Goal: Obtain resource: Download file/media

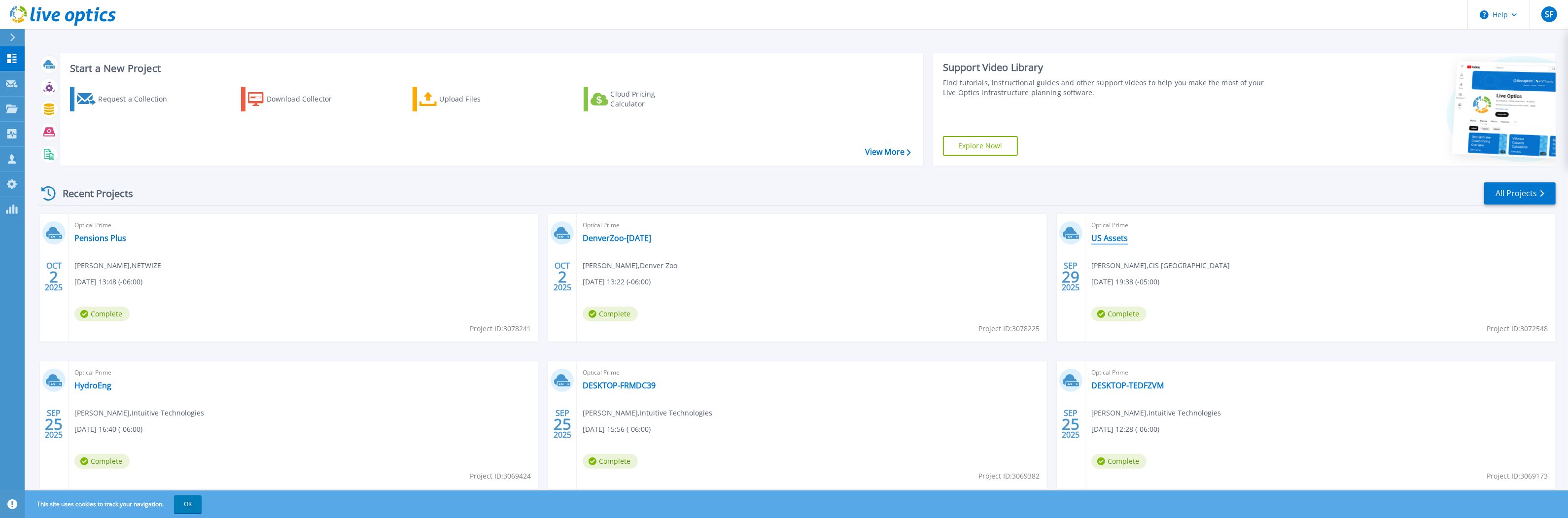
click at [1120, 239] on link "US Assets" at bounding box center [1109, 238] width 37 height 10
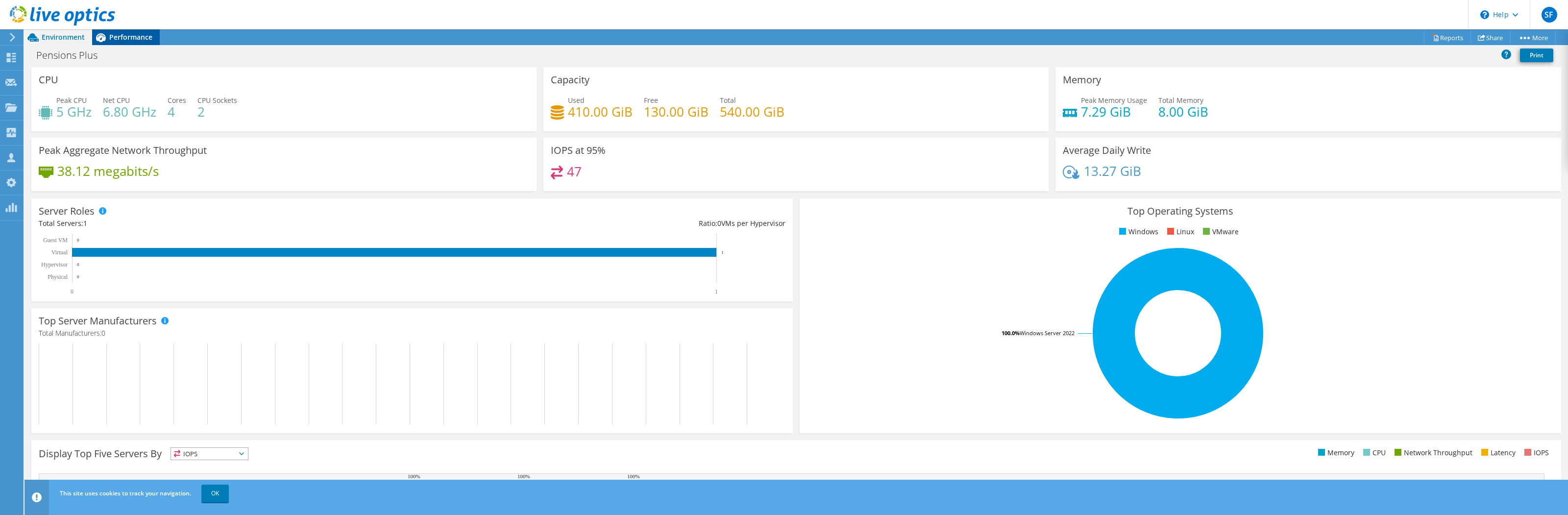
click at [139, 38] on span "Performance" at bounding box center [131, 37] width 43 height 9
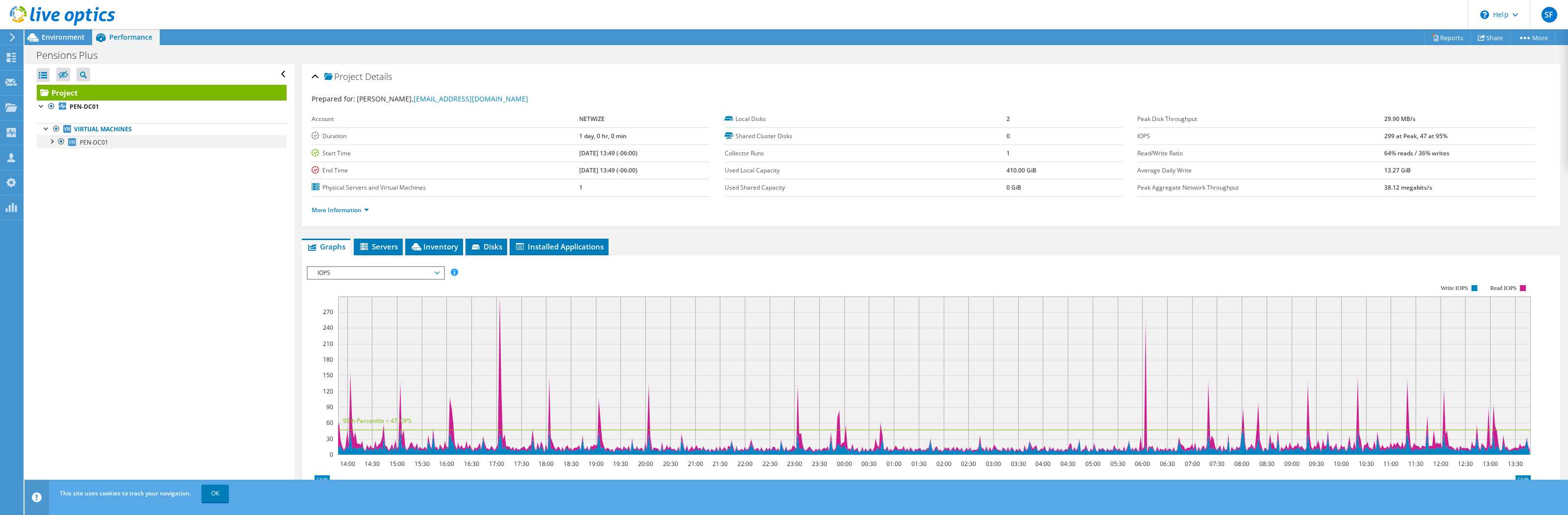
click at [51, 142] on div at bounding box center [51, 141] width 10 height 10
click at [44, 107] on div at bounding box center [41, 105] width 10 height 10
click at [54, 27] on link at bounding box center [62, 24] width 105 height 9
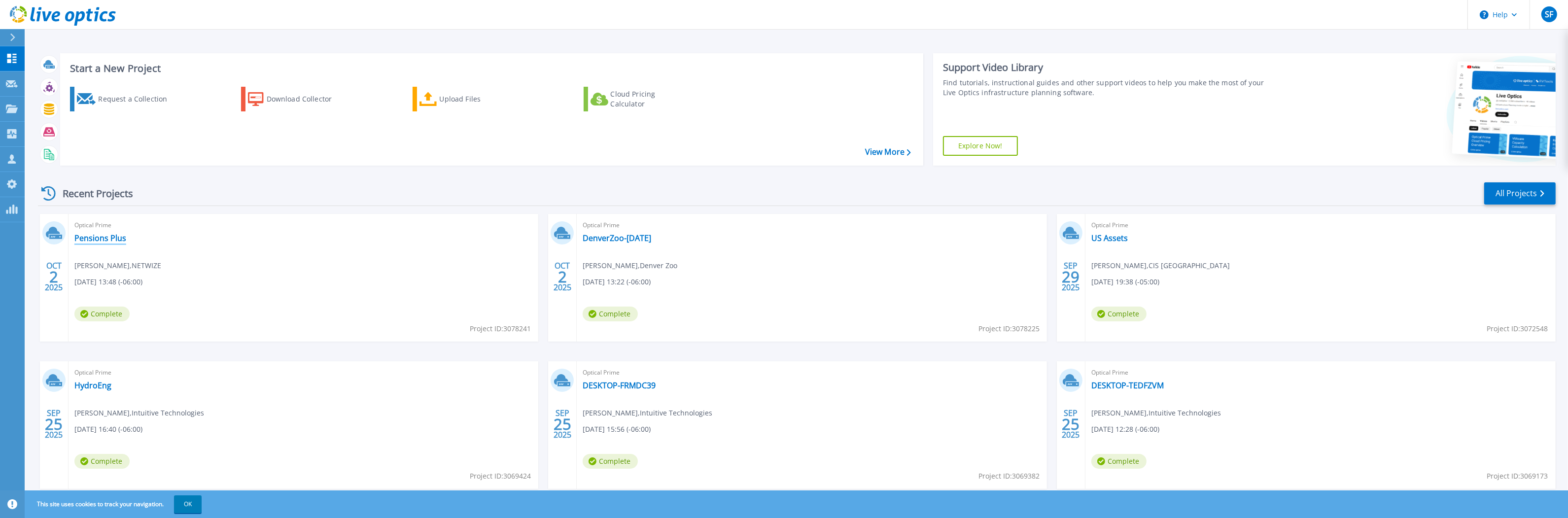
click at [107, 237] on link "Pensions Plus" at bounding box center [100, 238] width 52 height 10
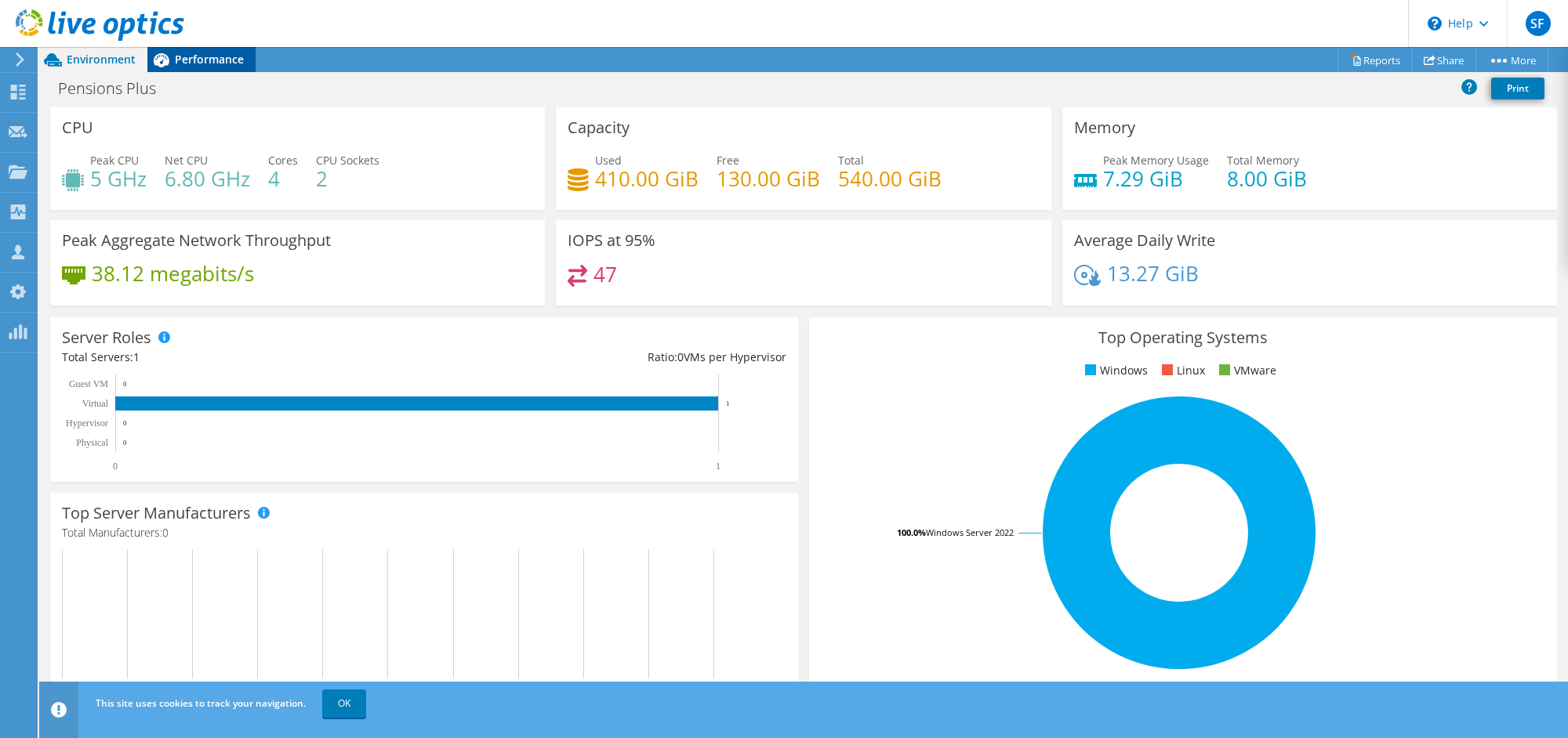
click at [215, 58] on span "Performance" at bounding box center [209, 58] width 69 height 15
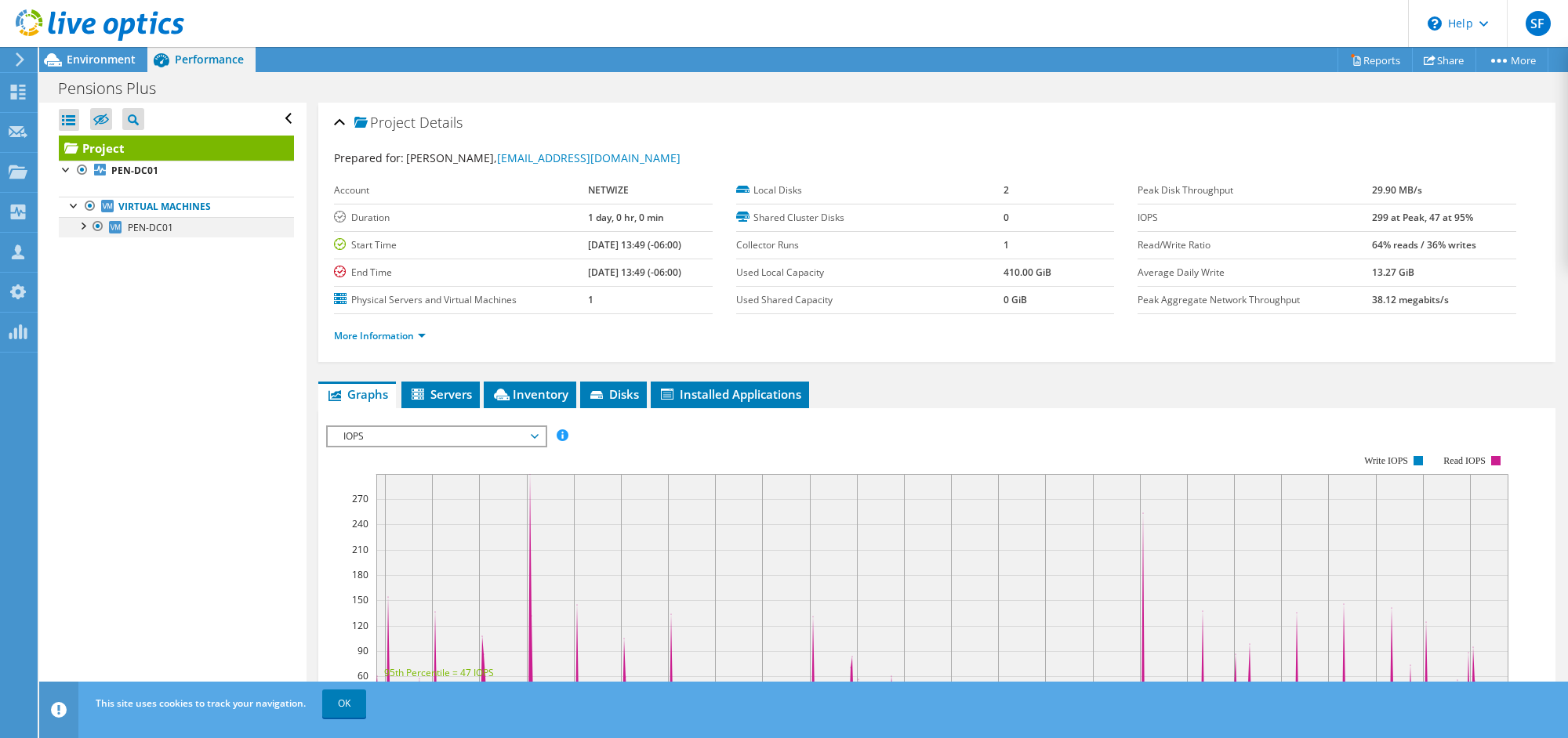
click at [88, 232] on div at bounding box center [82, 225] width 16 height 16
click at [93, 64] on span "Environment" at bounding box center [100, 58] width 69 height 15
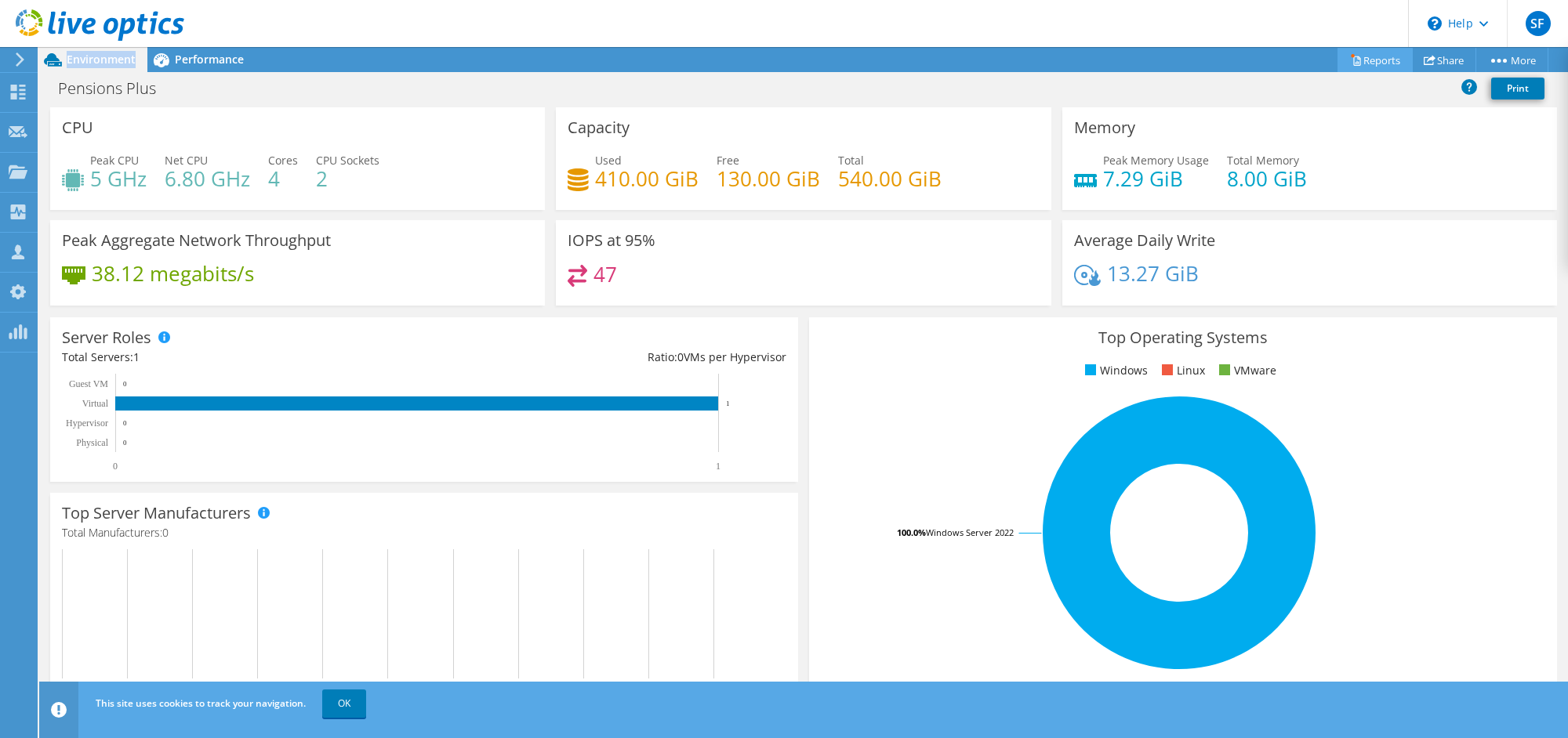
click at [1374, 57] on link "Reports" at bounding box center [1374, 59] width 75 height 24
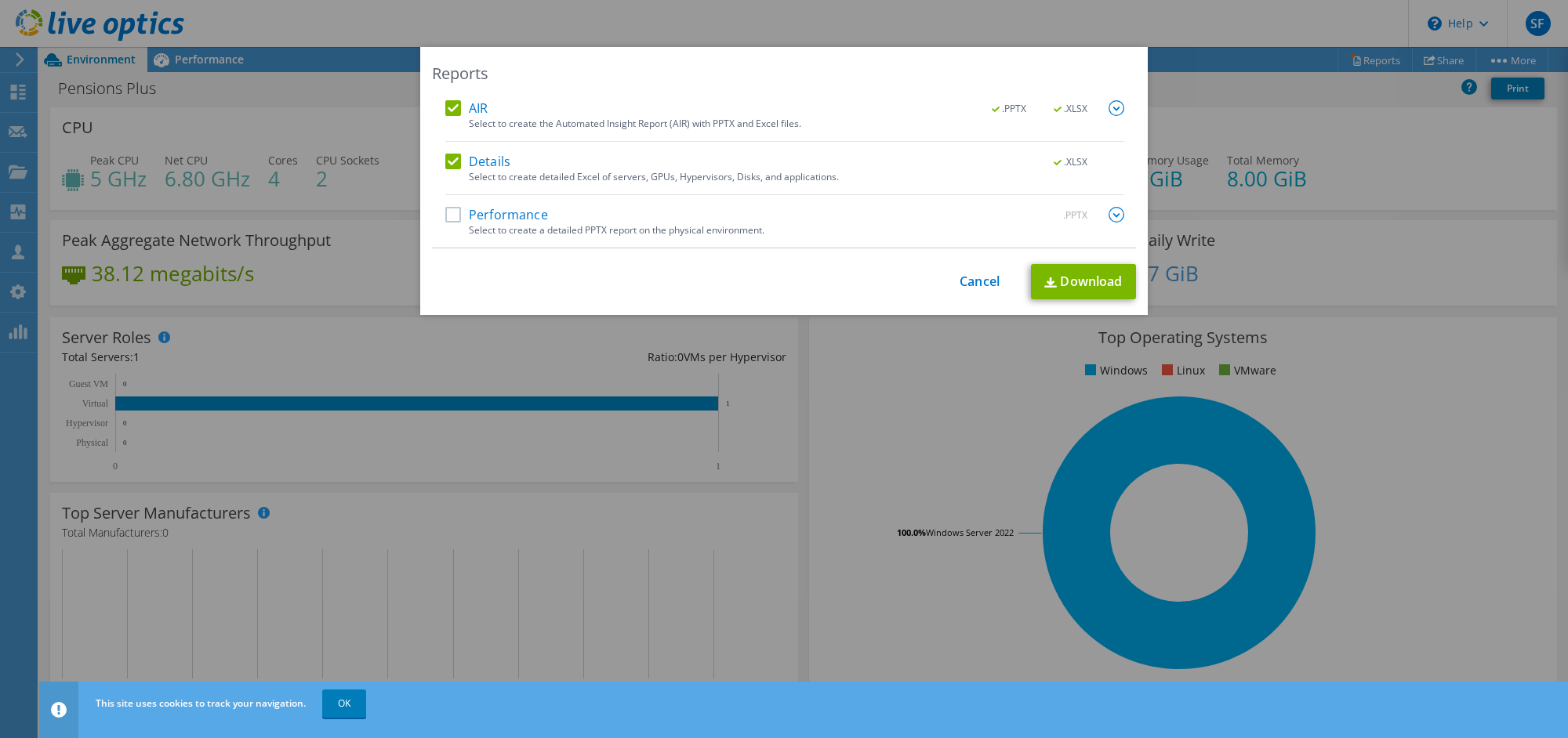
click at [477, 217] on label "Performance" at bounding box center [496, 215] width 102 height 16
click at [0, 0] on input "Performance" at bounding box center [0, 0] width 0 height 0
click at [1054, 293] on link "Download" at bounding box center [1084, 281] width 105 height 35
click at [989, 284] on link "Cancel" at bounding box center [979, 281] width 40 height 15
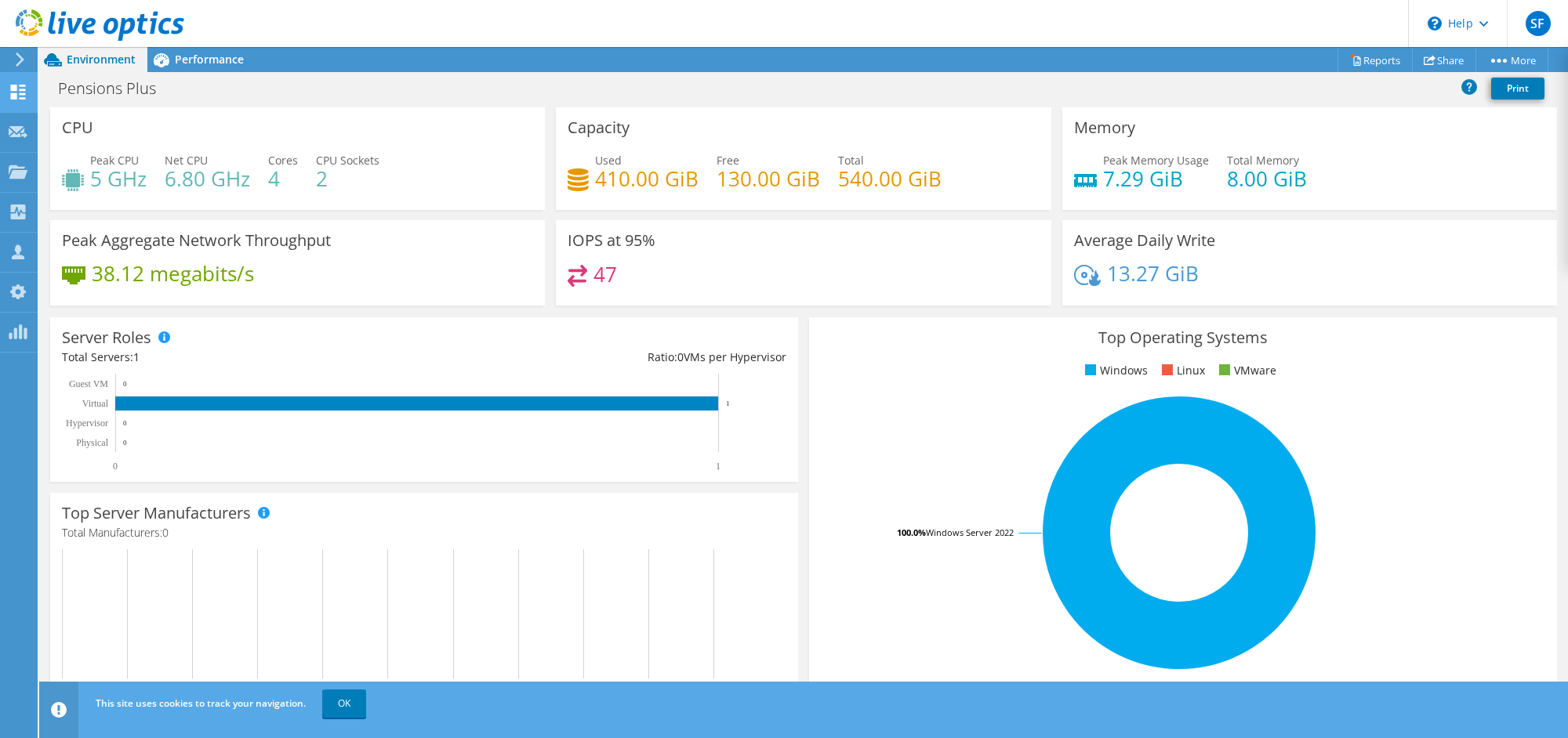
click at [22, 92] on icon at bounding box center [18, 92] width 19 height 15
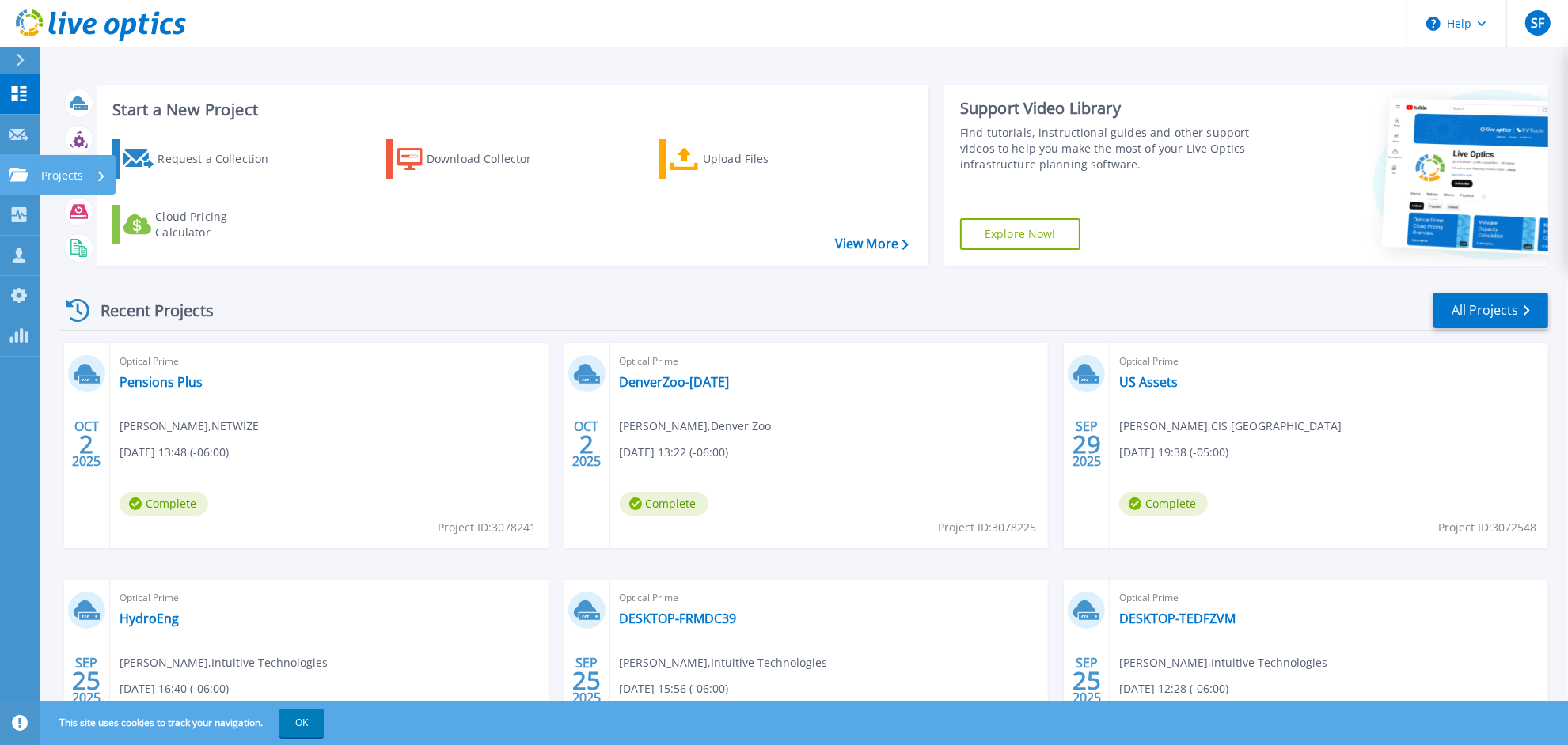
click at [24, 177] on icon at bounding box center [19, 175] width 19 height 14
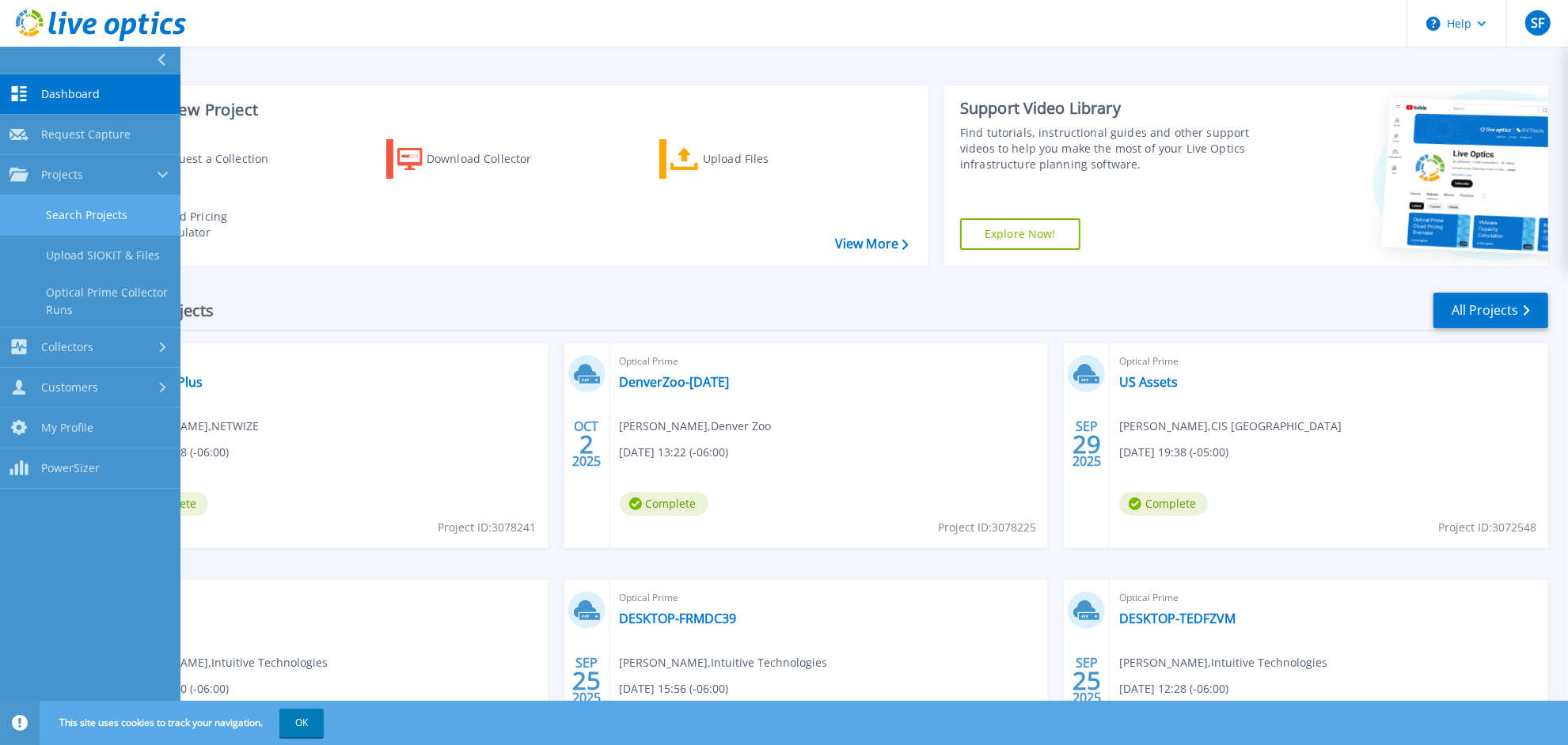
click at [107, 201] on link "Search Projects" at bounding box center [90, 215] width 181 height 40
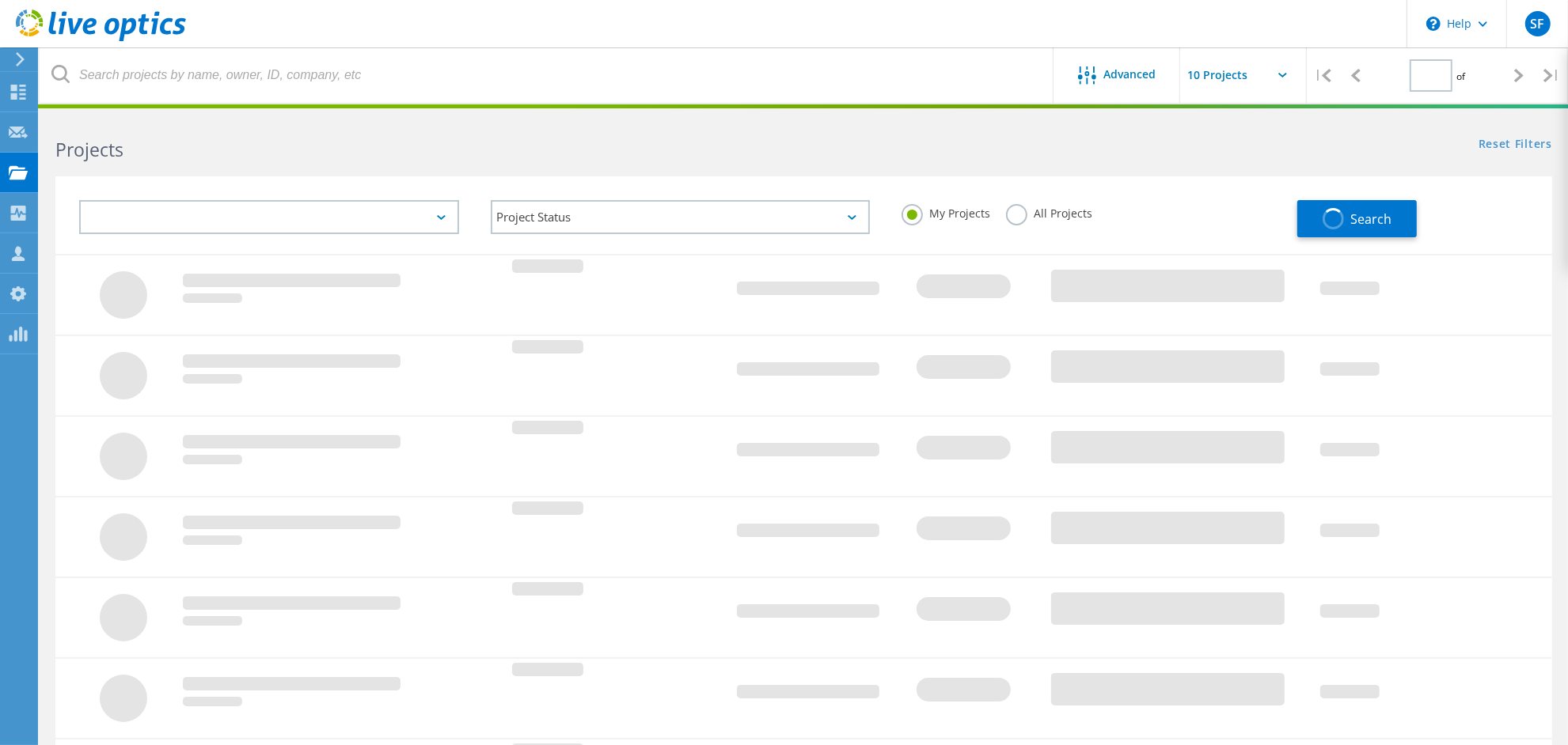
type input "1"
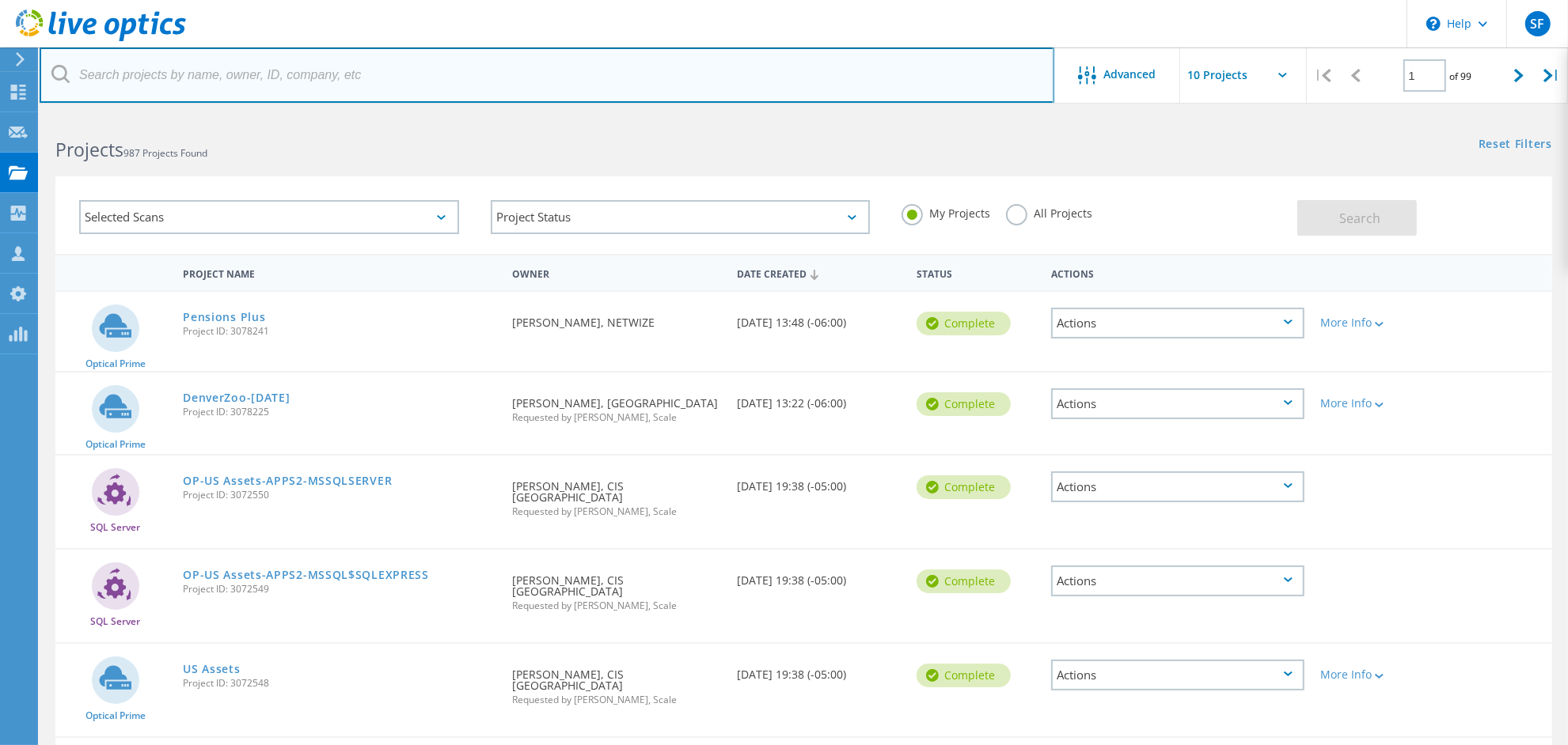
click at [268, 76] on input "text" at bounding box center [547, 75] width 1015 height 55
type input "high"
